Goal: Information Seeking & Learning: Learn about a topic

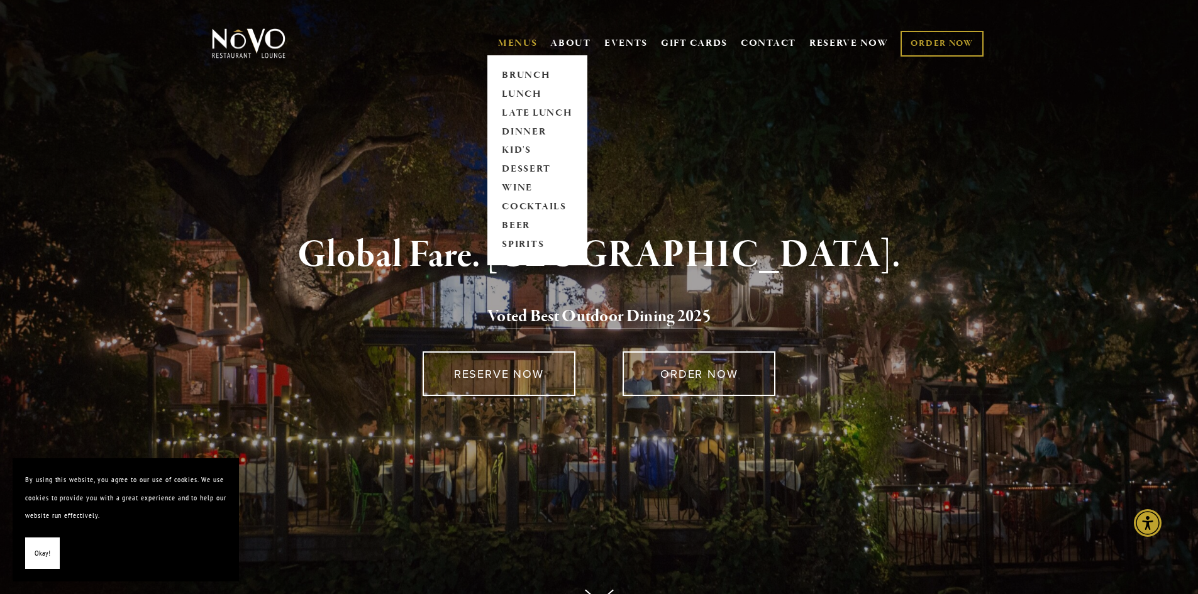
click at [528, 42] on link "MENUS" at bounding box center [518, 43] width 40 height 13
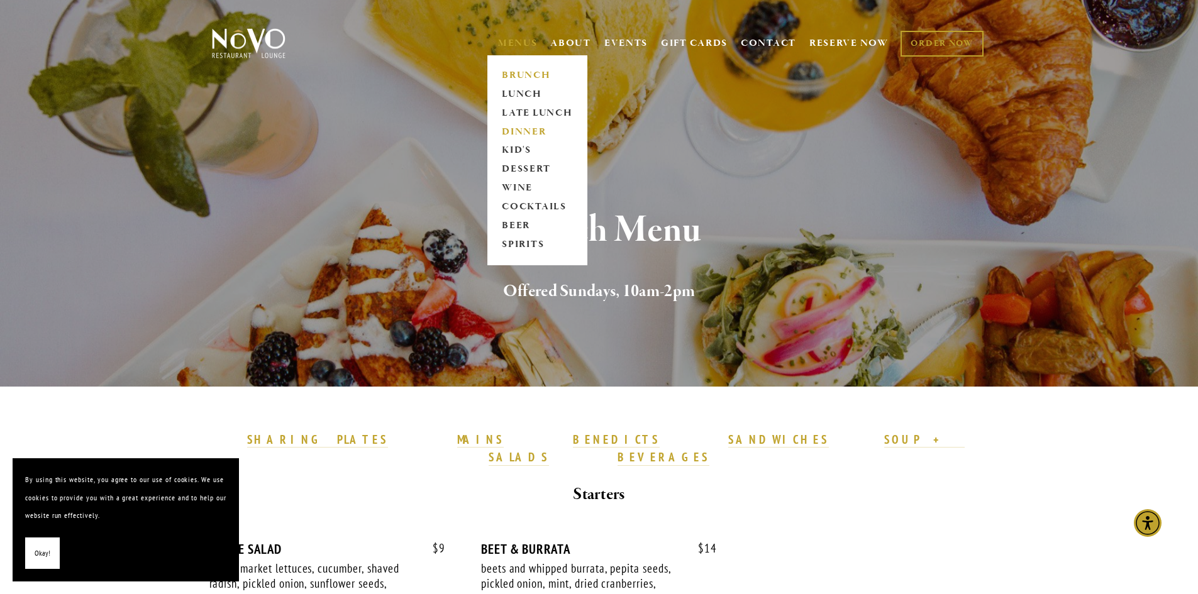
click at [519, 132] on link "DINNER" at bounding box center [537, 132] width 79 height 19
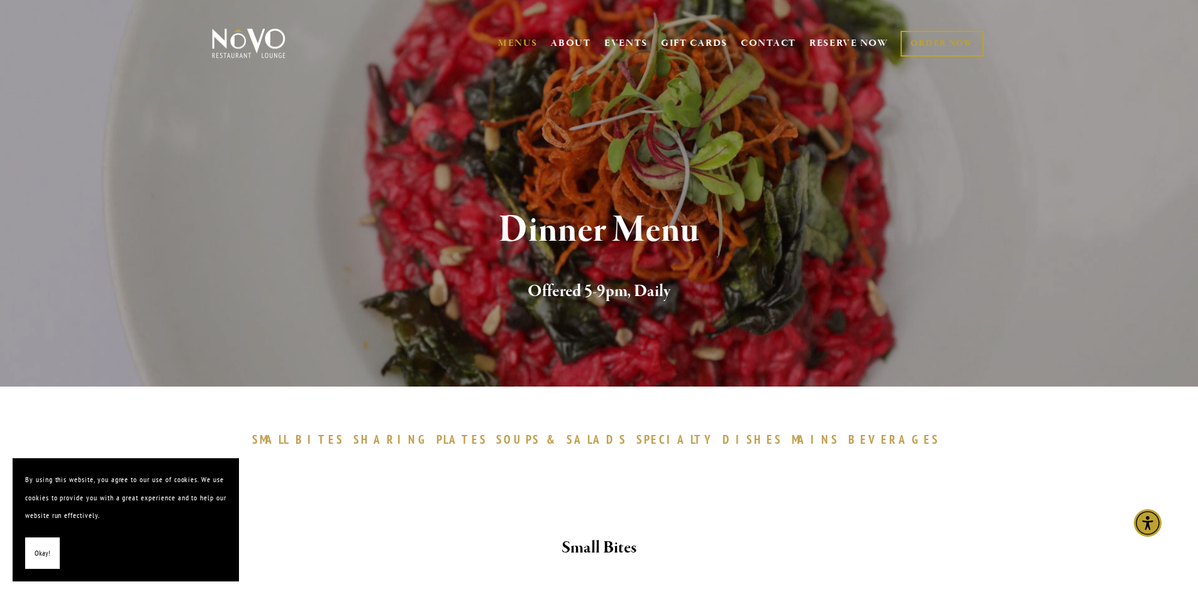
click at [660, 433] on span "SPECIALTY" at bounding box center [676, 439] width 80 height 15
